Goal: Task Accomplishment & Management: Manage account settings

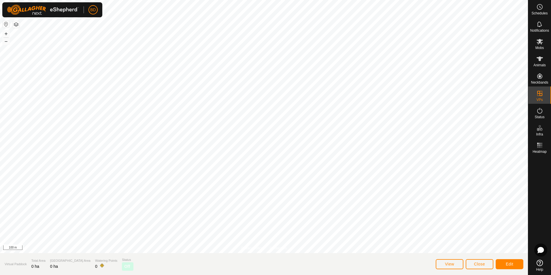
click at [551, 275] on html "BD Schedules Notifications Mobs Animals Neckbands VPs Status Infra Heatmap Help…" at bounding box center [275, 137] width 551 height 275
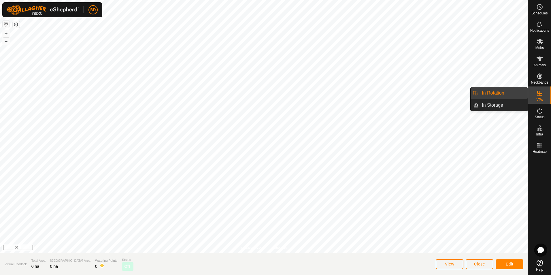
click at [541, 99] on span "VPs" at bounding box center [540, 99] width 6 height 3
click at [514, 96] on link "In Rotation" at bounding box center [503, 93] width 49 height 12
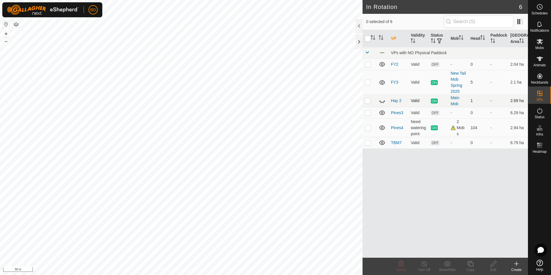
checkbox input "true"
click at [470, 263] on icon at bounding box center [470, 263] width 7 height 7
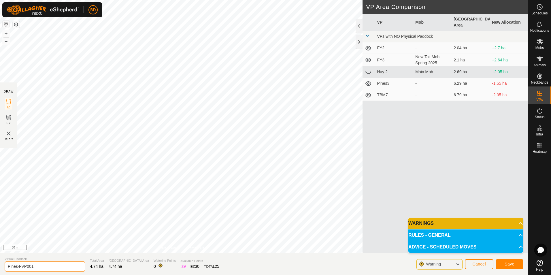
drag, startPoint x: 37, startPoint y: 268, endPoint x: 0, endPoint y: 270, distance: 37.0
click at [0, 270] on html "BD Schedules Notifications Mobs Animals Neckbands VPs Status Infra Heatmap Help…" at bounding box center [275, 137] width 551 height 275
type input "Yards5"
click at [507, 264] on span "Save" at bounding box center [510, 264] width 10 height 5
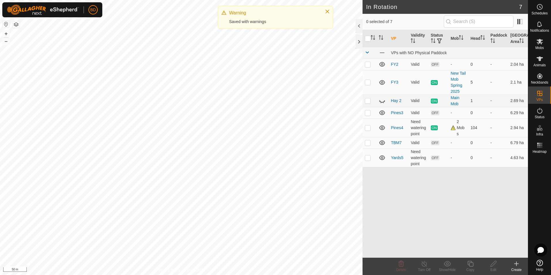
checkbox input "true"
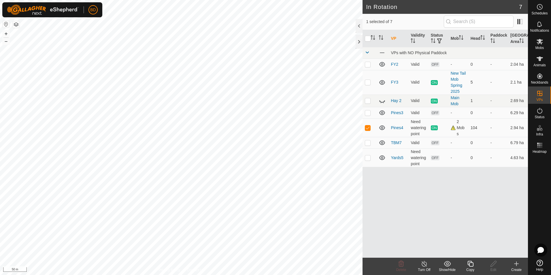
click at [426, 266] on icon at bounding box center [424, 263] width 7 height 7
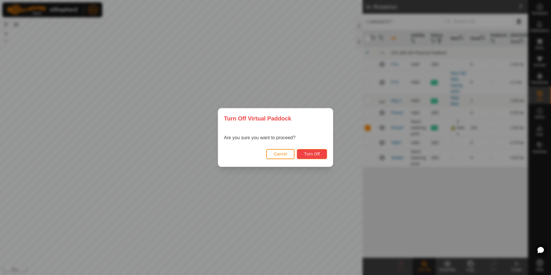
click at [314, 155] on span "Turn Off" at bounding box center [312, 154] width 16 height 5
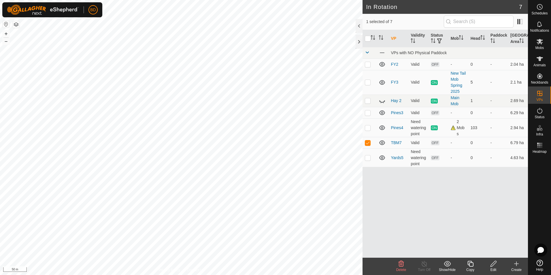
click at [401, 266] on icon at bounding box center [401, 263] width 7 height 7
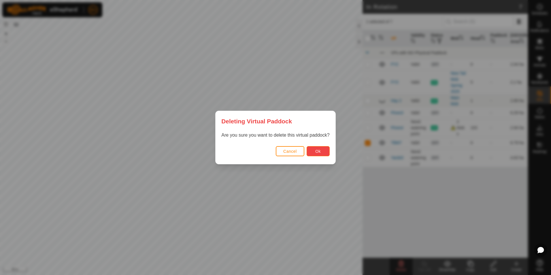
click at [322, 152] on button "Ok" at bounding box center [318, 151] width 23 height 10
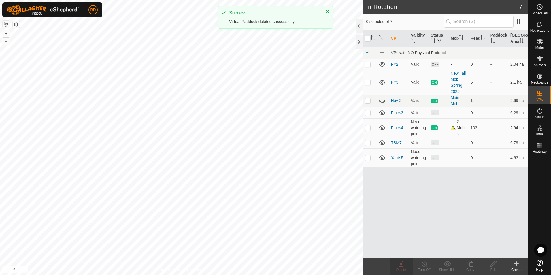
checkbox input "false"
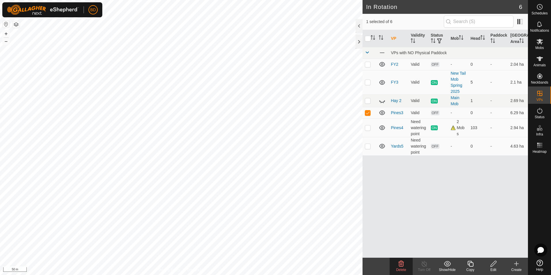
click at [400, 265] on icon at bounding box center [401, 264] width 5 height 6
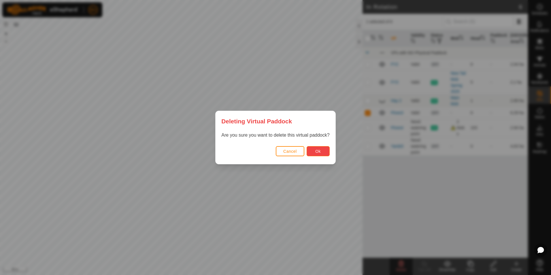
click at [316, 152] on span "Ok" at bounding box center [317, 151] width 5 height 5
checkbox input "false"
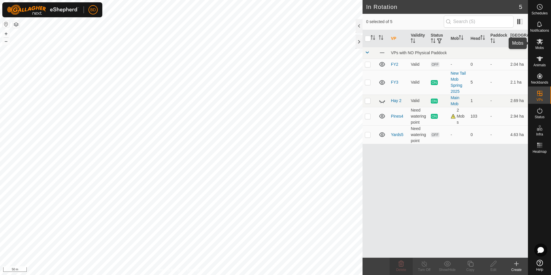
click at [540, 48] on span "Mobs" at bounding box center [540, 47] width 8 height 3
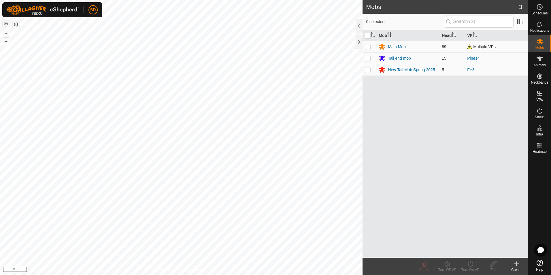
click at [369, 48] on p-checkbox at bounding box center [368, 46] width 6 height 5
checkbox input "true"
click at [369, 59] on p-checkbox at bounding box center [368, 58] width 6 height 5
checkbox input "true"
drag, startPoint x: 470, startPoint y: 266, endPoint x: 471, endPoint y: 257, distance: 8.7
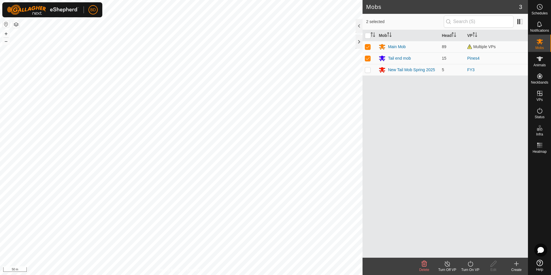
click at [470, 263] on icon at bounding box center [470, 263] width 7 height 7
click at [471, 251] on link "Now" at bounding box center [487, 251] width 57 height 12
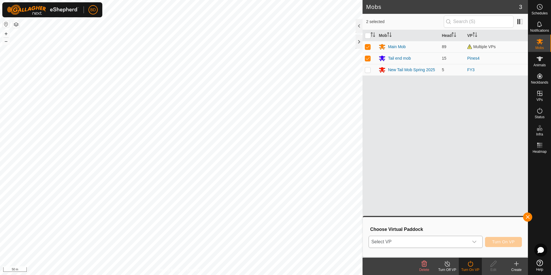
click at [478, 245] on div "dropdown trigger" at bounding box center [475, 242] width 12 height 12
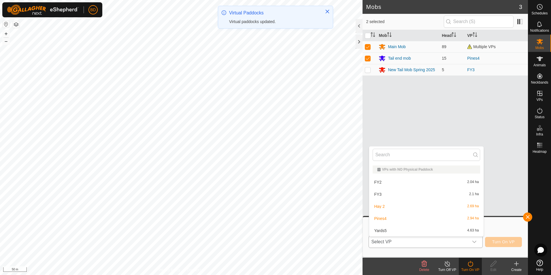
click at [388, 229] on li "Yards5 4.63 ha" at bounding box center [426, 231] width 114 height 12
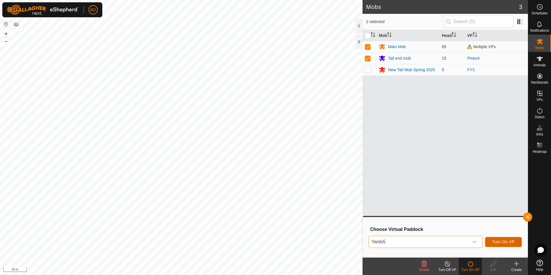
click at [501, 241] on span "Turn On VP" at bounding box center [504, 242] width 22 height 5
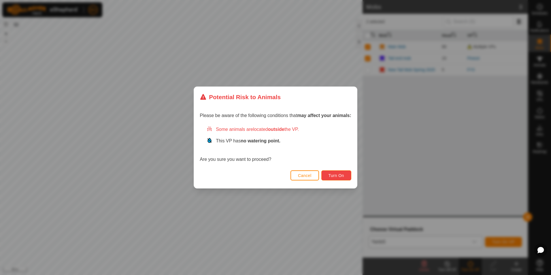
click at [341, 176] on span "Turn On" at bounding box center [337, 175] width 16 height 5
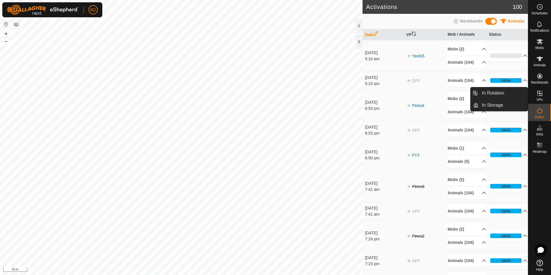
drag, startPoint x: 533, startPoint y: 101, endPoint x: 529, endPoint y: 122, distance: 21.3
click at [506, 94] on link "In Rotation" at bounding box center [503, 93] width 49 height 12
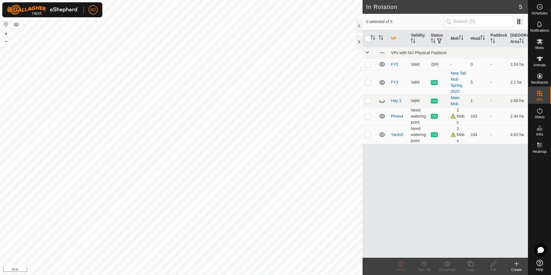
click at [516, 265] on icon at bounding box center [516, 263] width 7 height 7
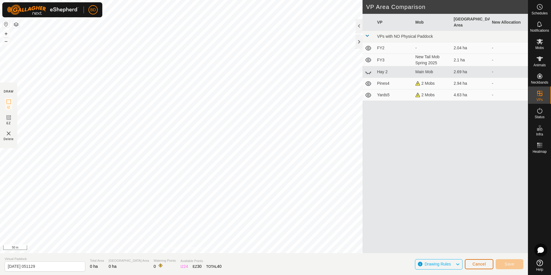
click at [481, 265] on span "Cancel" at bounding box center [480, 264] width 14 height 5
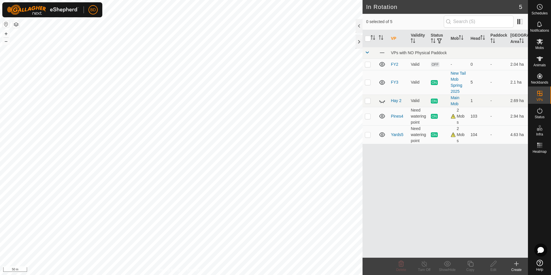
click at [518, 266] on icon at bounding box center [516, 263] width 7 height 7
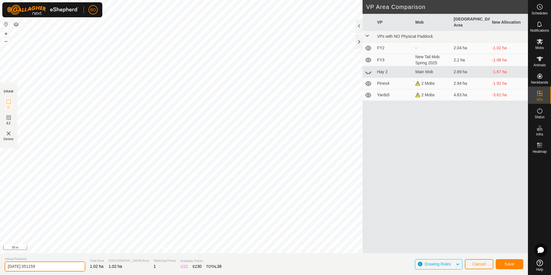
drag, startPoint x: 53, startPoint y: 264, endPoint x: 0, endPoint y: 265, distance: 53.1
click at [0, 263] on html "BD Schedules Notifications Mobs Animals Neckbands VPs Status Infra Heatmap Help…" at bounding box center [275, 137] width 551 height 275
type input "River 1"
click at [514, 264] on span "Save" at bounding box center [510, 264] width 10 height 5
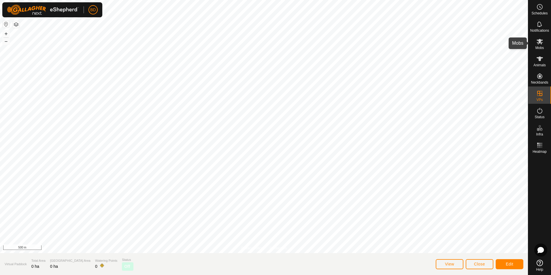
click at [540, 46] on span "Mobs" at bounding box center [540, 47] width 8 height 3
